Goal: Task Accomplishment & Management: Use online tool/utility

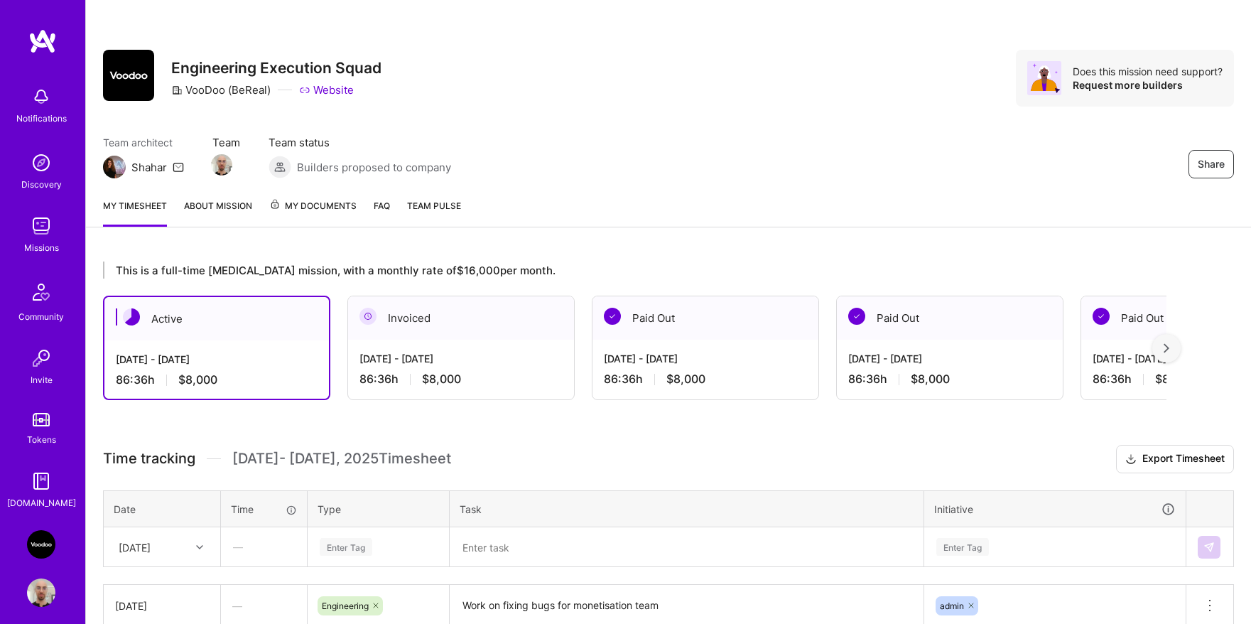
scroll to position [258, 0]
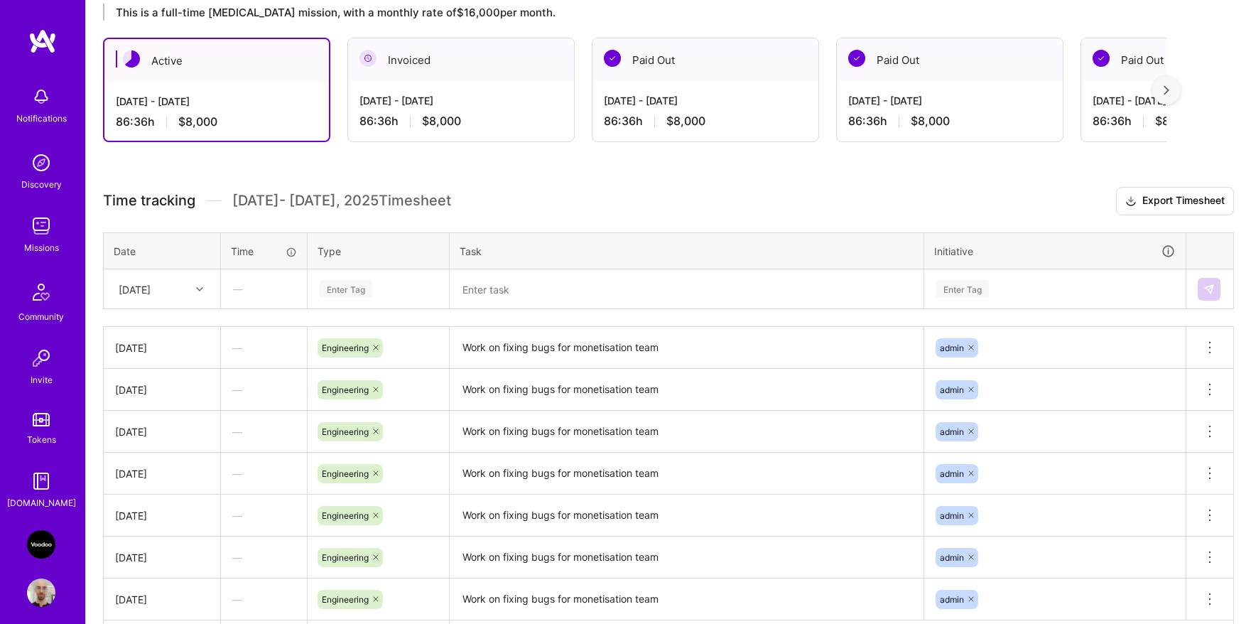
click at [374, 285] on div "Enter Tag" at bounding box center [378, 289] width 120 height 18
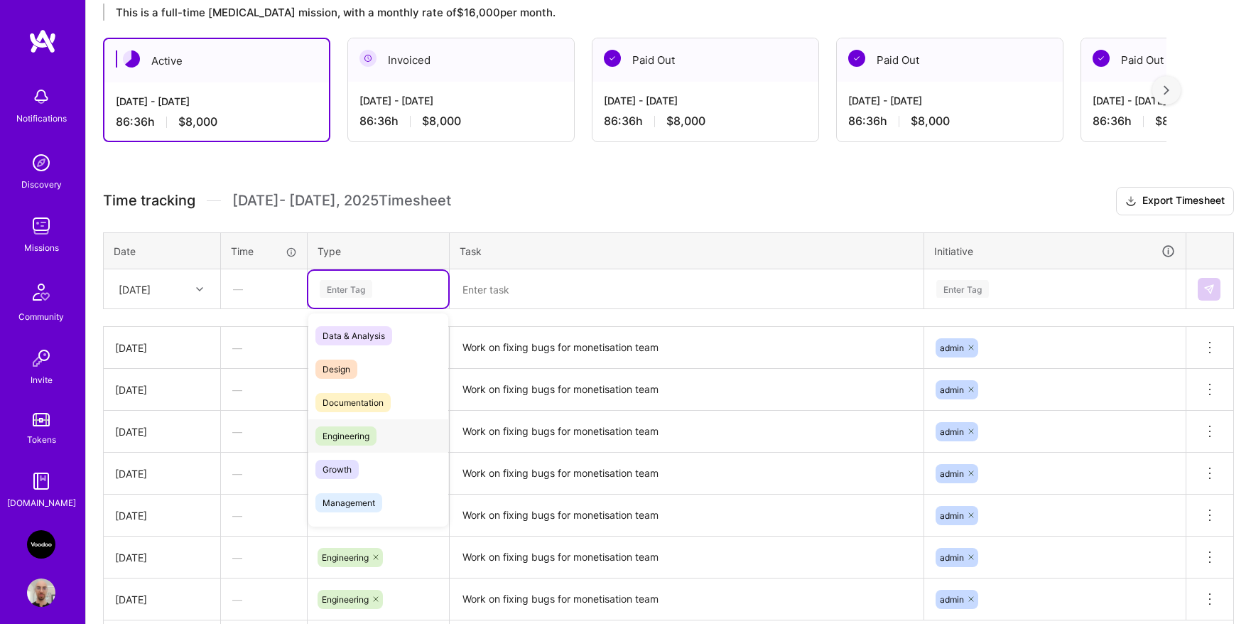
click at [360, 424] on div "Engineering" at bounding box center [378, 435] width 140 height 33
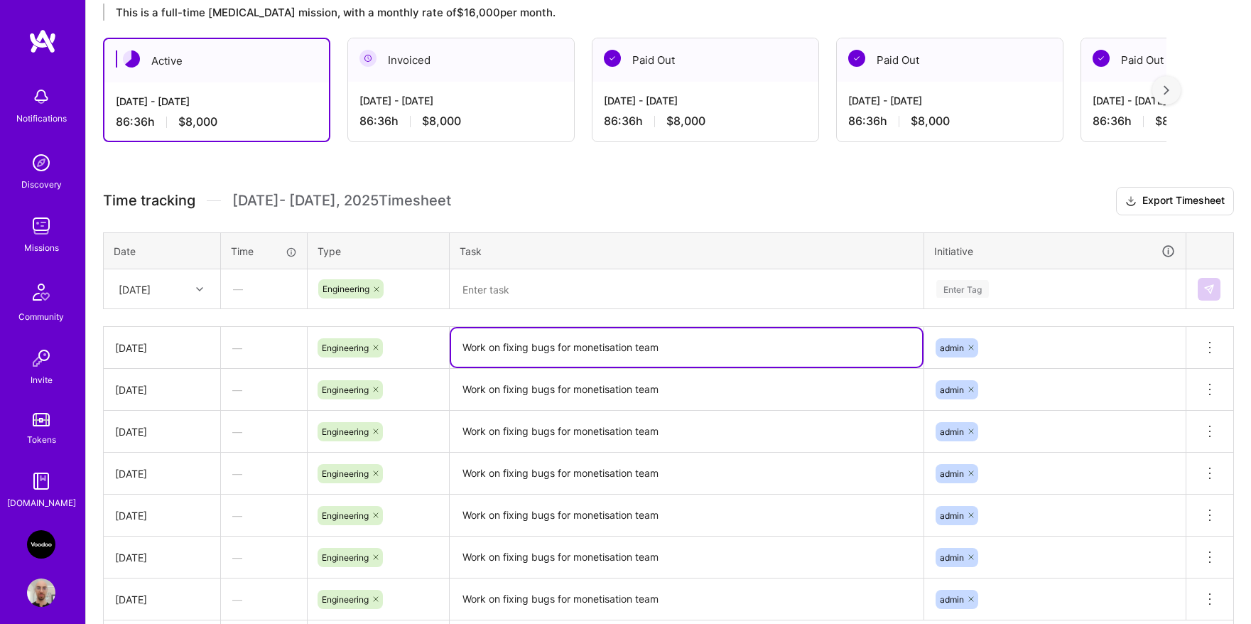
click at [492, 354] on textarea "Work on fixing bugs for monetisation team" at bounding box center [686, 347] width 471 height 38
click at [499, 294] on textarea at bounding box center [686, 289] width 471 height 37
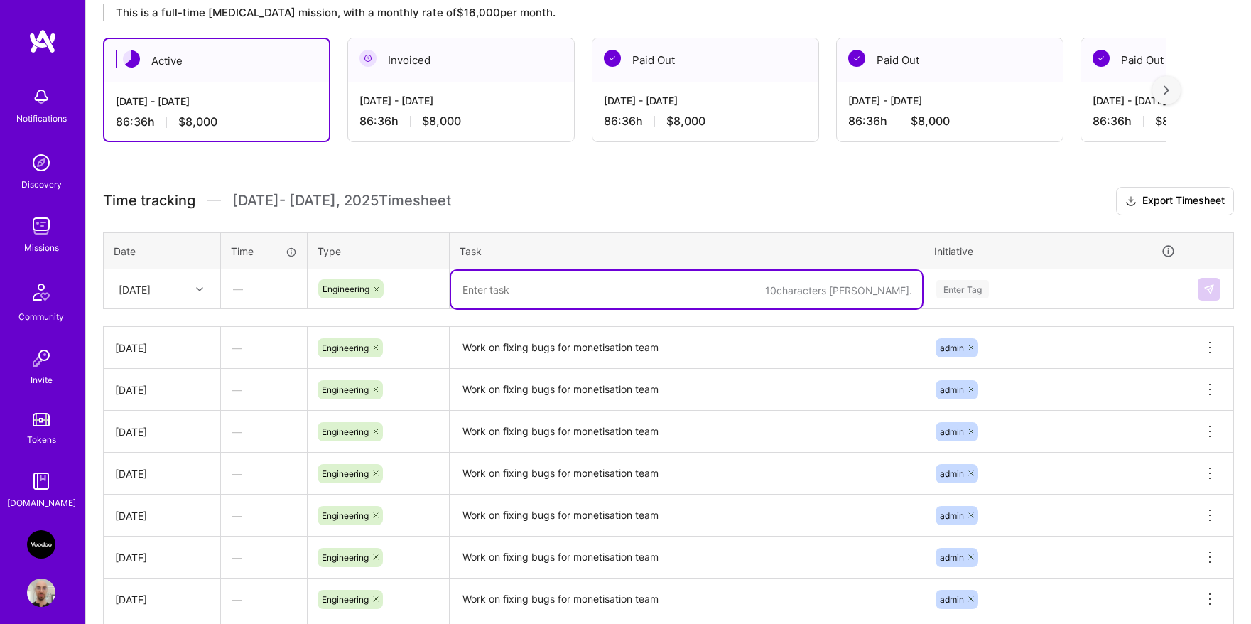
paste textarea "Work on fixing bugs for monetisation team"
type textarea "Work on fixing bugs for monetisation team"
click at [993, 297] on div "Enter Tag" at bounding box center [1055, 289] width 260 height 37
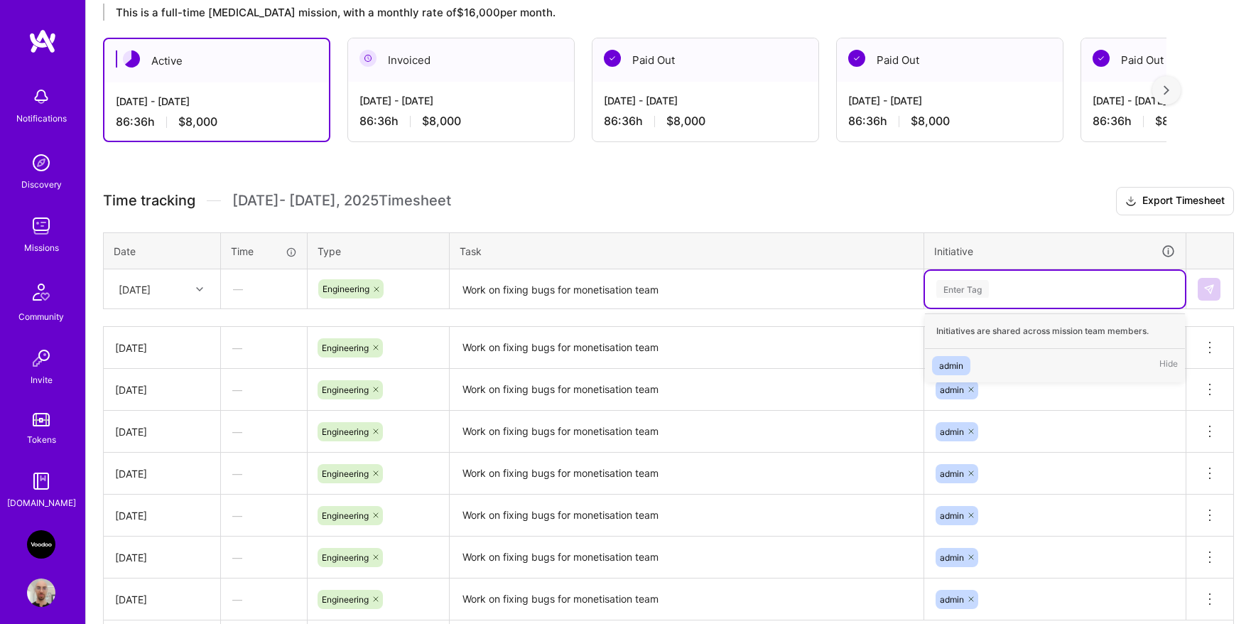
click at [972, 355] on div "admin Hide" at bounding box center [1055, 365] width 260 height 33
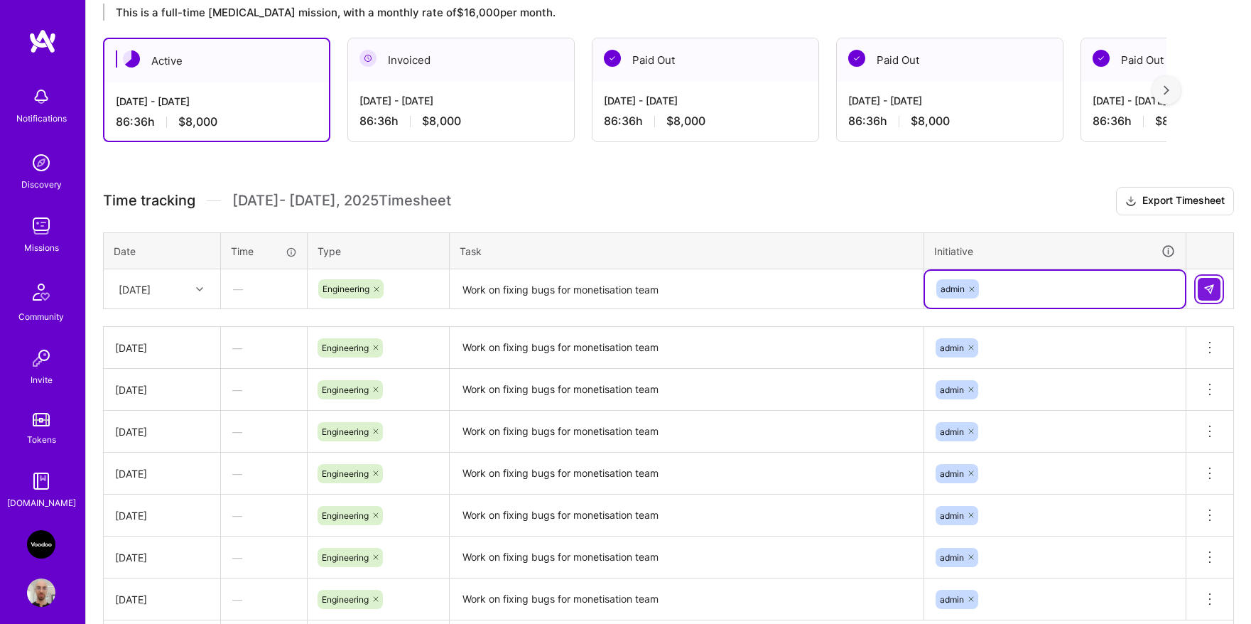
click at [1203, 293] on img at bounding box center [1208, 288] width 11 height 11
